Goal: Task Accomplishment & Management: Manage account settings

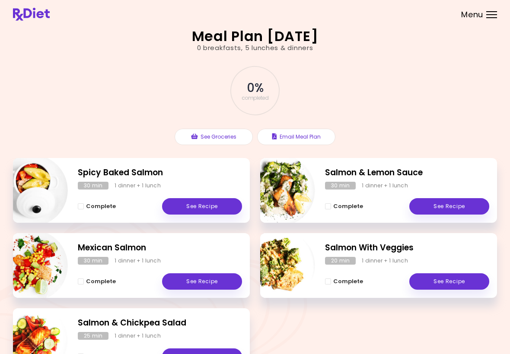
click at [489, 14] on div at bounding box center [491, 14] width 11 height 1
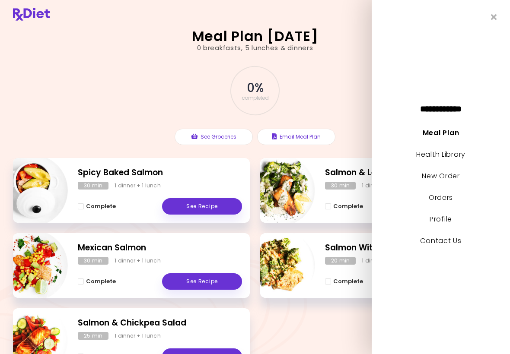
click at [425, 180] on link "New Order" at bounding box center [440, 176] width 38 height 10
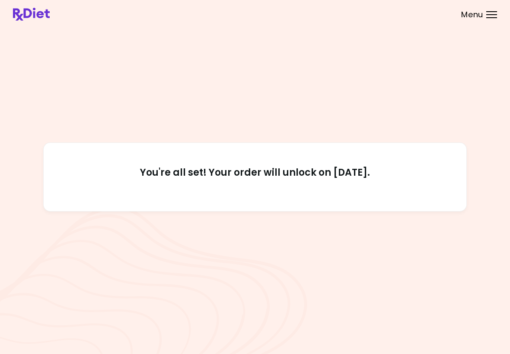
click at [490, 24] on header at bounding box center [255, 14] width 510 height 28
click at [481, 11] on span "Menu" at bounding box center [472, 15] width 22 height 8
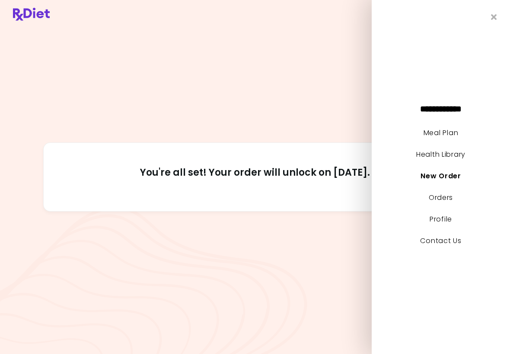
click at [426, 154] on link "Health Library" at bounding box center [440, 154] width 49 height 10
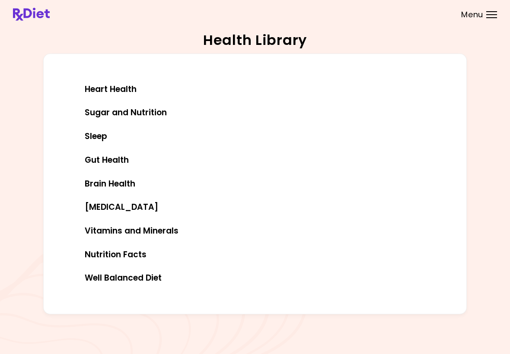
click at [487, 18] on div at bounding box center [491, 17] width 11 height 1
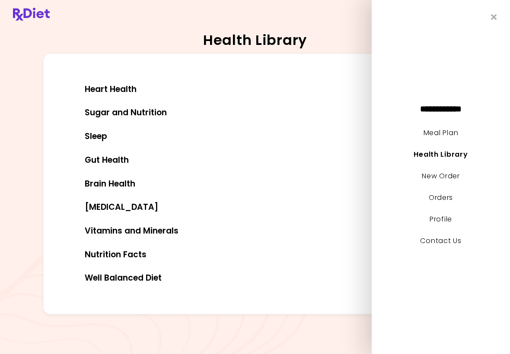
click at [424, 172] on link "New Order" at bounding box center [440, 176] width 38 height 10
